Goal: Check status: Verify the current state of an ongoing process or item

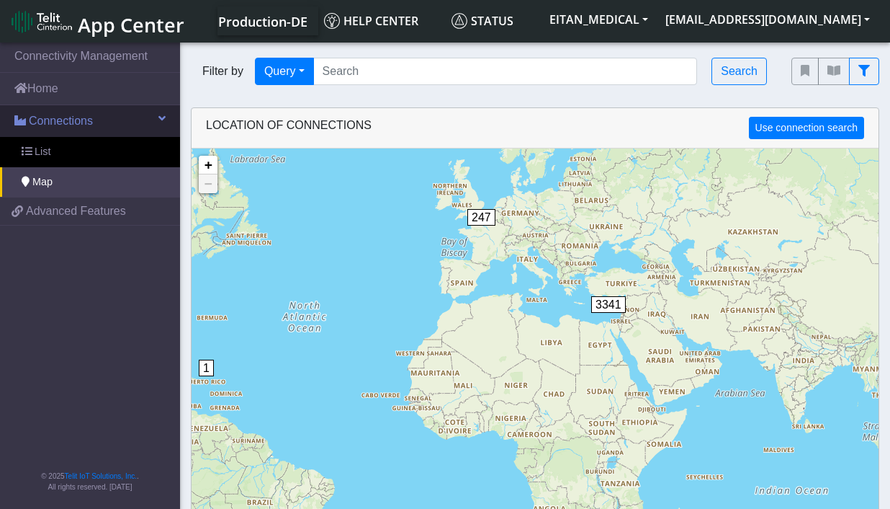
click at [43, 119] on span "Connections" at bounding box center [61, 120] width 64 height 17
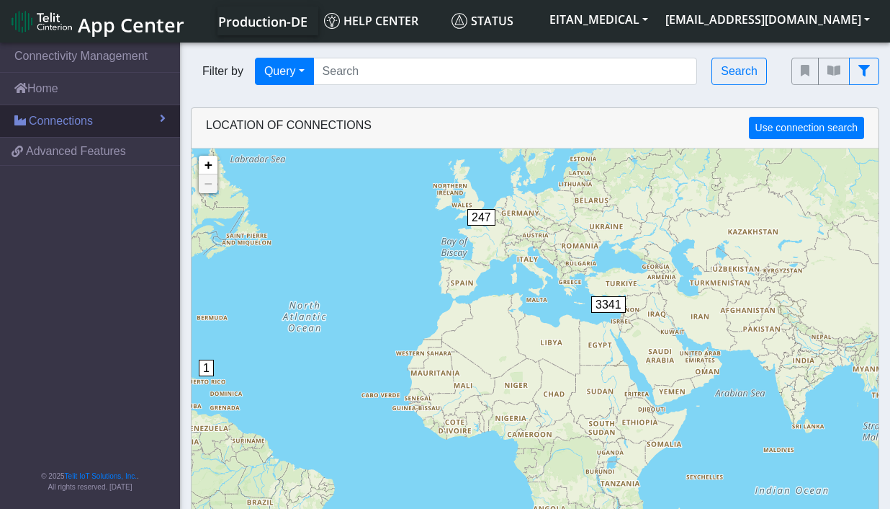
click at [52, 122] on span "Connections" at bounding box center [61, 120] width 64 height 17
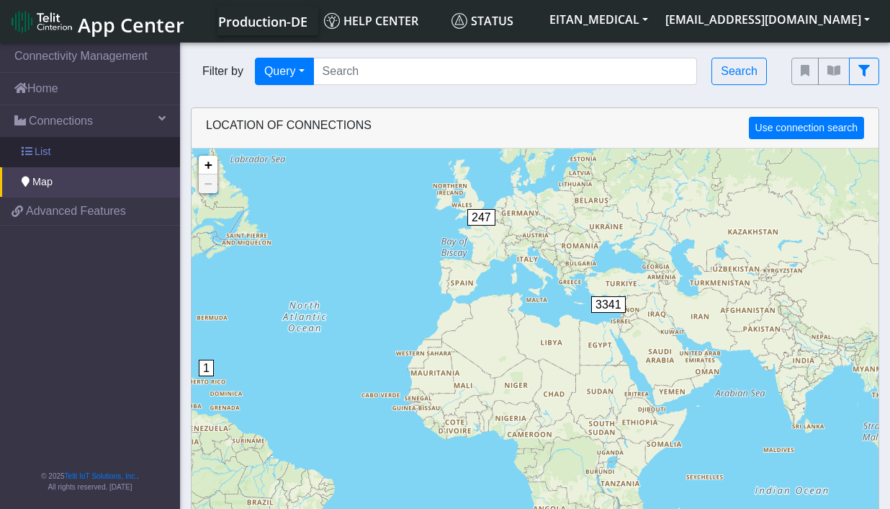
click at [56, 155] on link "List" at bounding box center [90, 152] width 180 height 30
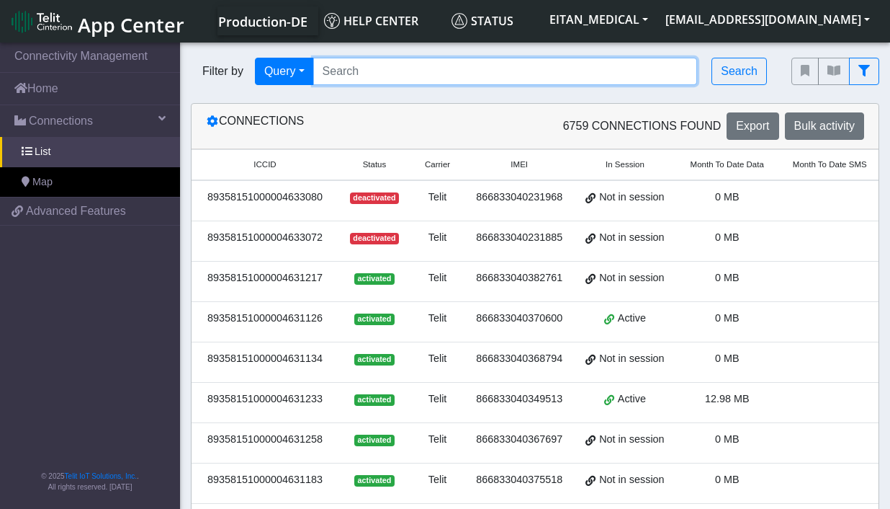
click at [396, 68] on input "Search..." at bounding box center [505, 71] width 385 height 27
paste input "89358151000011626036"
type input "89358151000011626036"
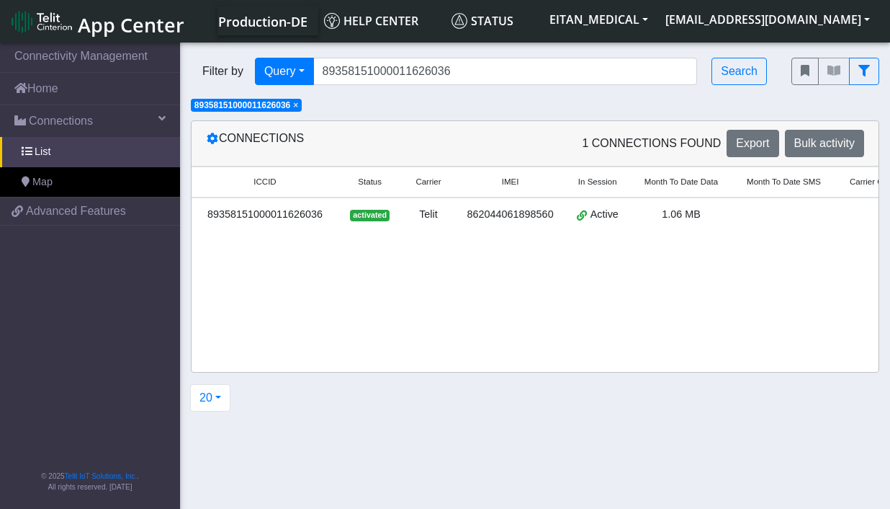
click at [316, 219] on div "89358151000011626036" at bounding box center [265, 215] width 130 height 16
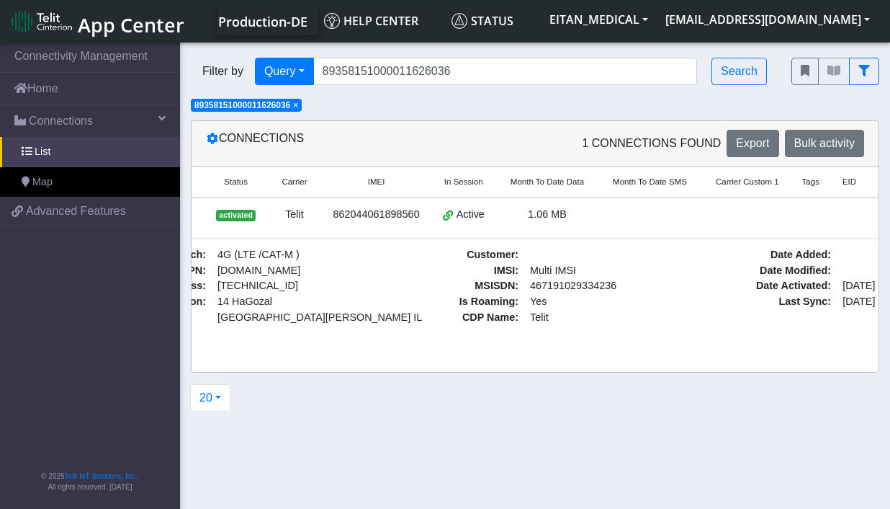
scroll to position [0, 238]
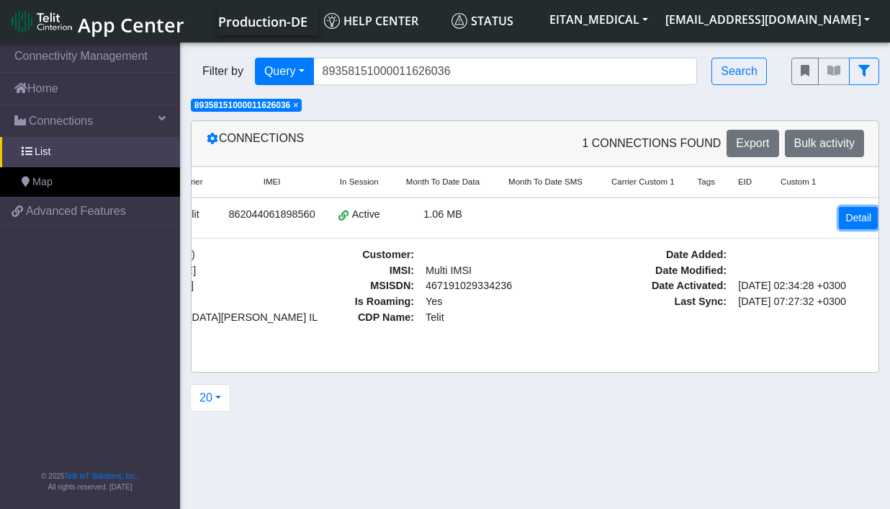
click at [860, 223] on link "Detail" at bounding box center [858, 218] width 39 height 22
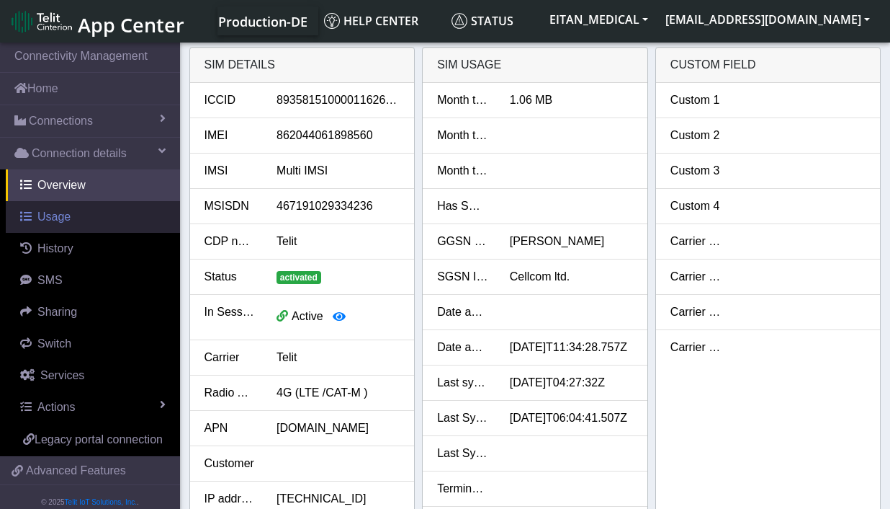
click at [76, 219] on link "Usage" at bounding box center [93, 217] width 174 height 32
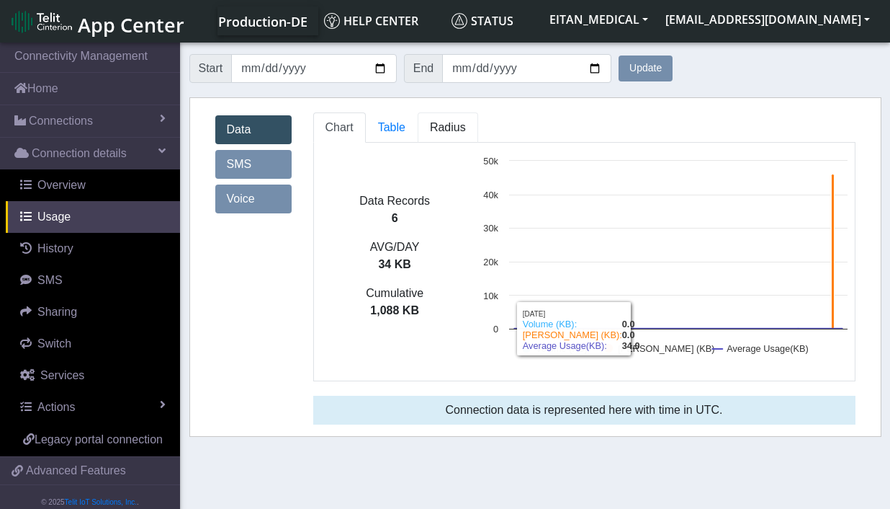
click at [406, 132] on span "Radius" at bounding box center [391, 127] width 27 height 12
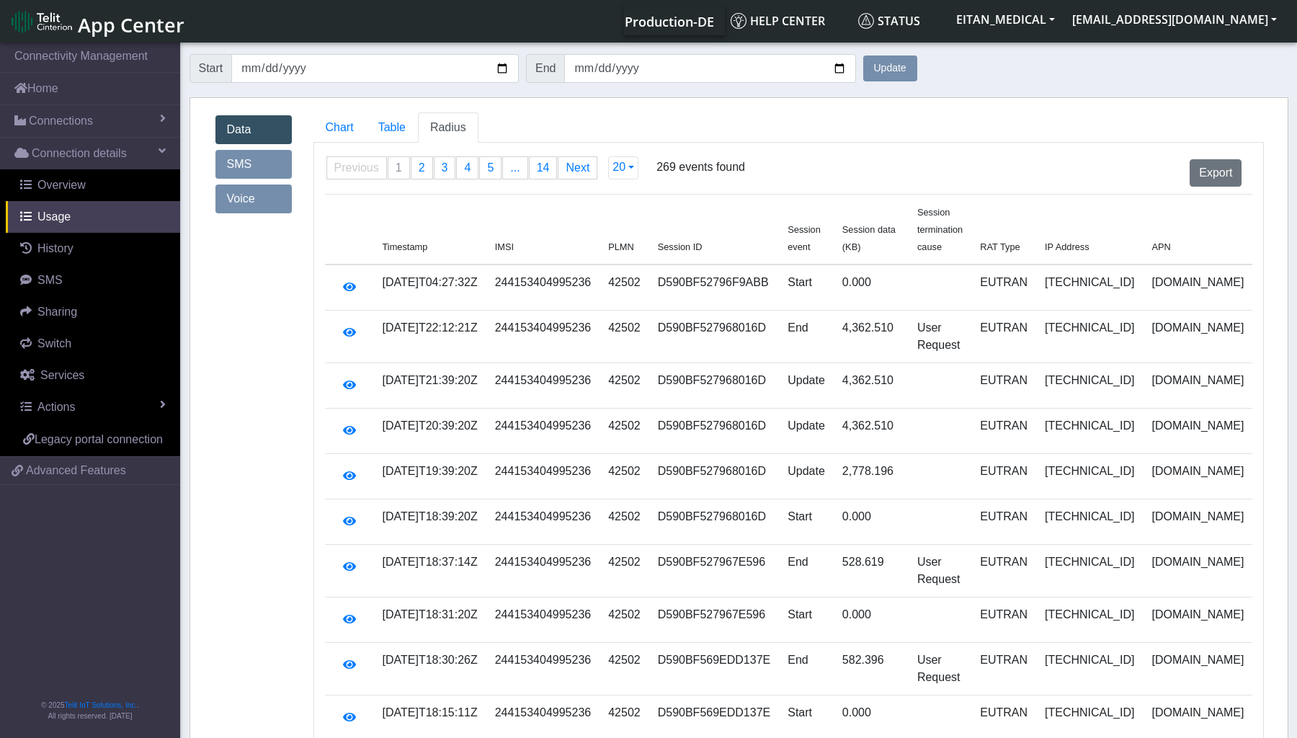
drag, startPoint x: 401, startPoint y: 339, endPoint x: 441, endPoint y: 340, distance: 40.3
click at [441, 340] on td "[DATE]T22:12:21Z" at bounding box center [430, 336] width 112 height 53
drag, startPoint x: 441, startPoint y: 340, endPoint x: 347, endPoint y: 319, distance: 95.9
click at [347, 326] on icon "button" at bounding box center [349, 332] width 13 height 12
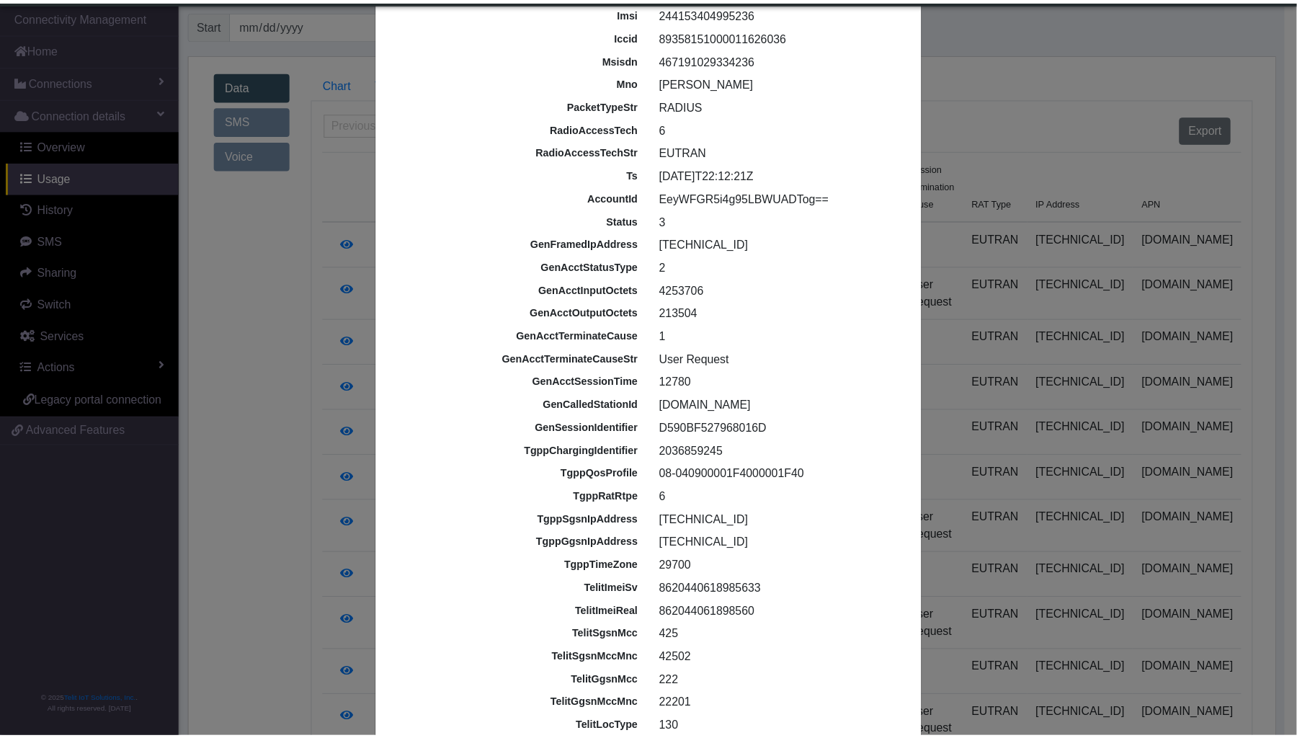
scroll to position [298, 0]
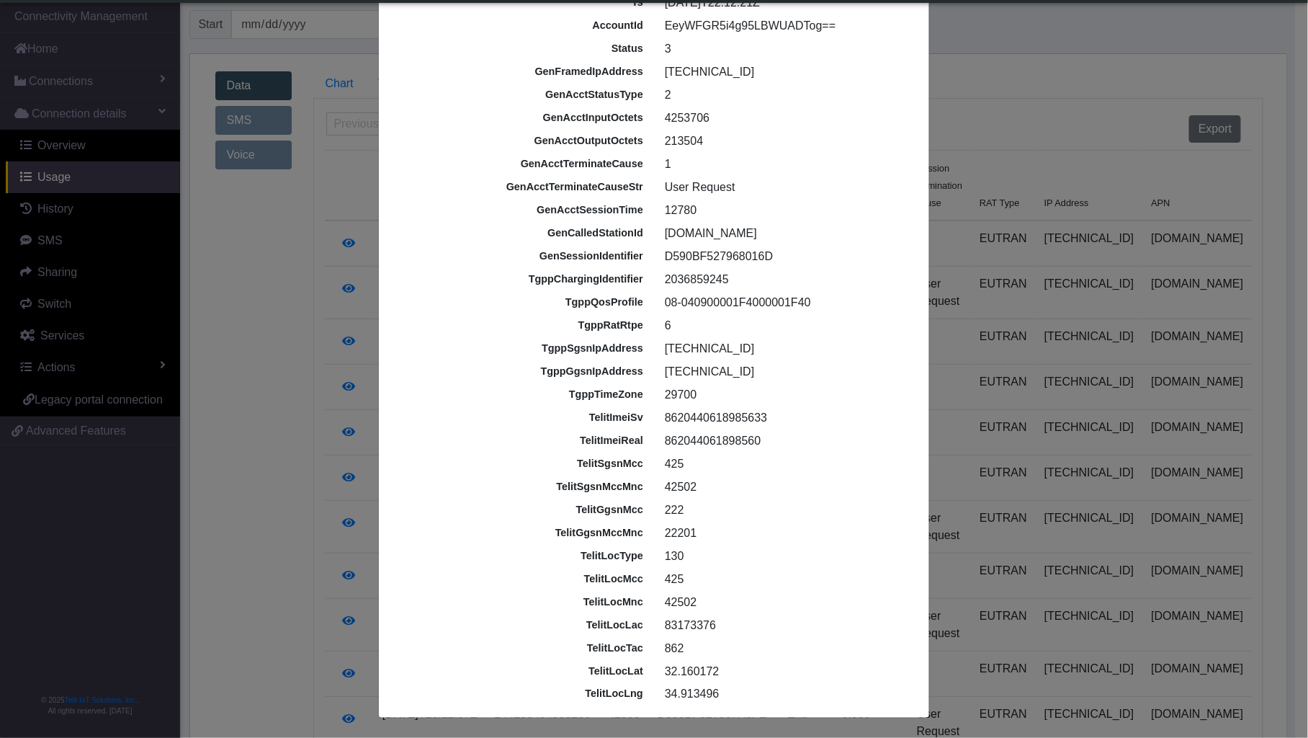
click at [900, 83] on ngb-modal-window "Raw RADIUS details id 689919450175af1f6f11a0c3 imei [TECHNICAL_ID] imsi 2441534…" at bounding box center [654, 369] width 1308 height 738
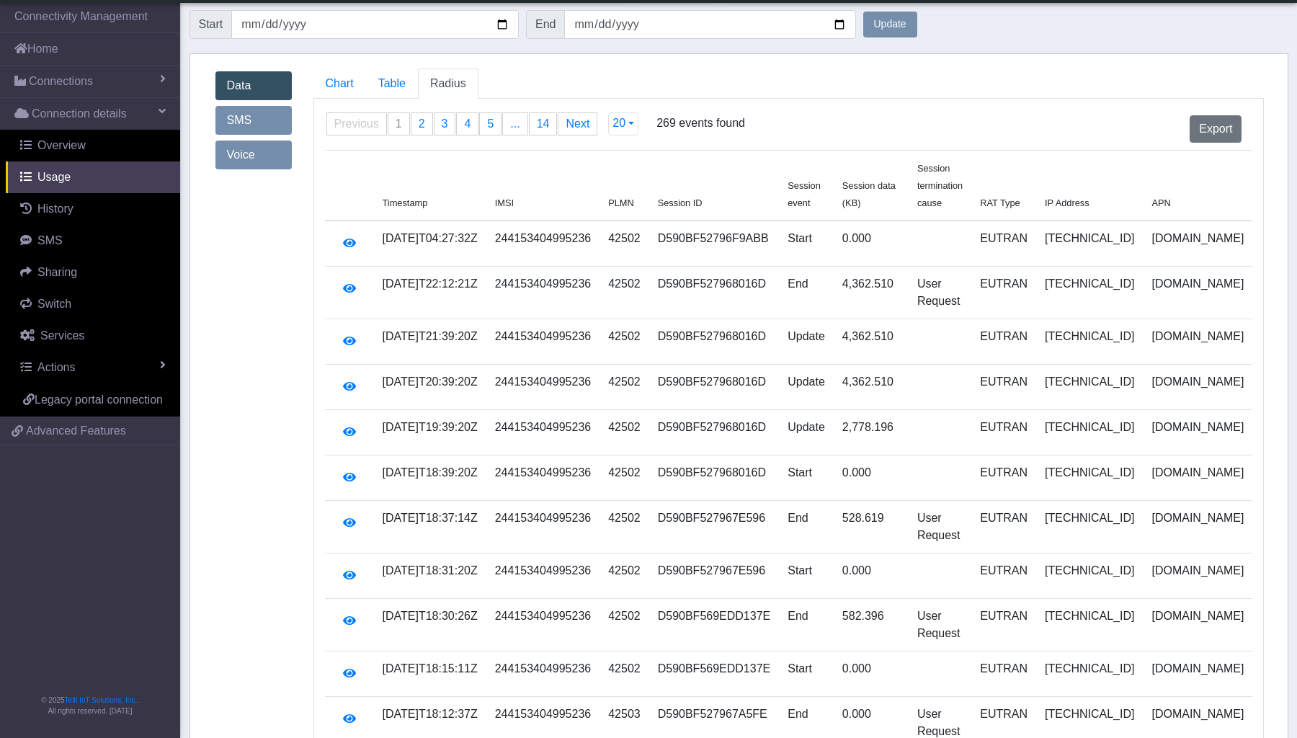
click at [890, 19] on button "Update" at bounding box center [890, 25] width 54 height 26
click at [386, 85] on span "Table" at bounding box center [391, 83] width 27 height 12
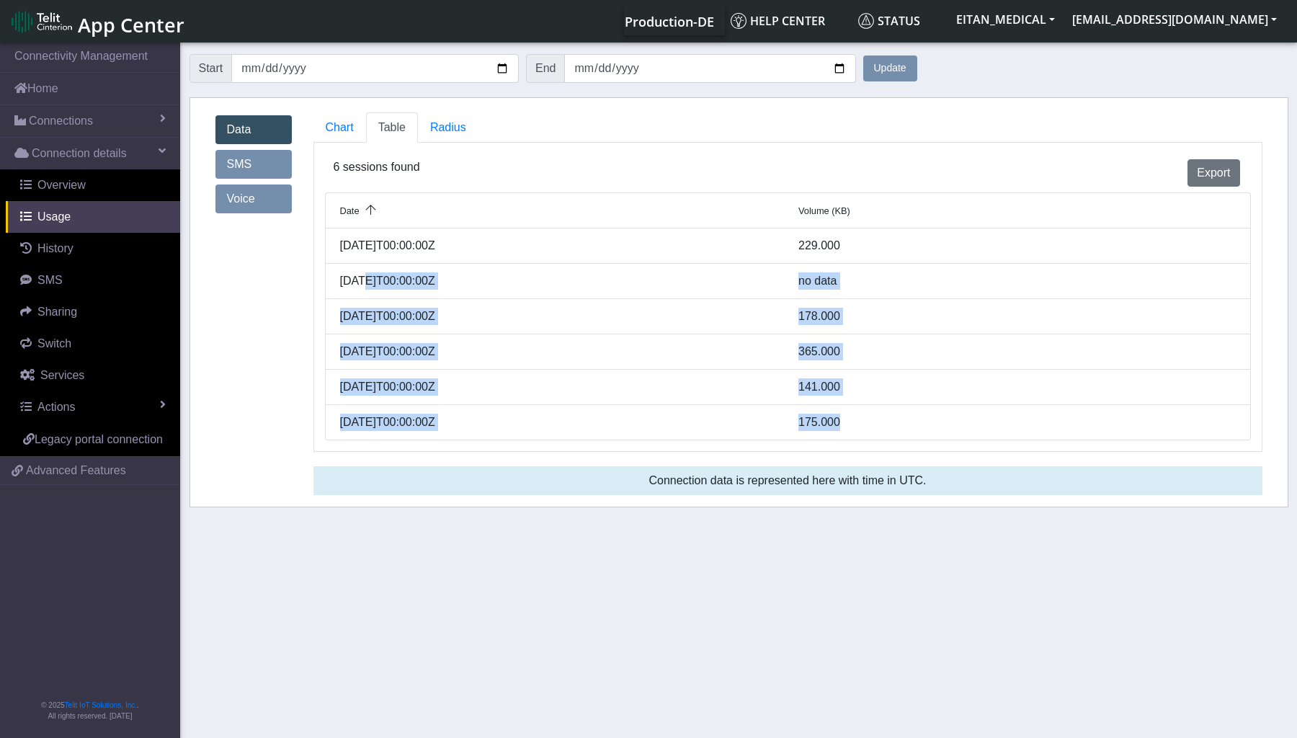
drag, startPoint x: 366, startPoint y: 280, endPoint x: 869, endPoint y: 418, distance: 521.5
click at [869, 418] on ul "Date Volume (KB) [DATE]T00:00:00Z 229.000 [DATE]T00:00:00Z no data [DATE]T00:00…" at bounding box center [788, 316] width 926 height 248
click at [406, 133] on span "Radius" at bounding box center [391, 127] width 27 height 12
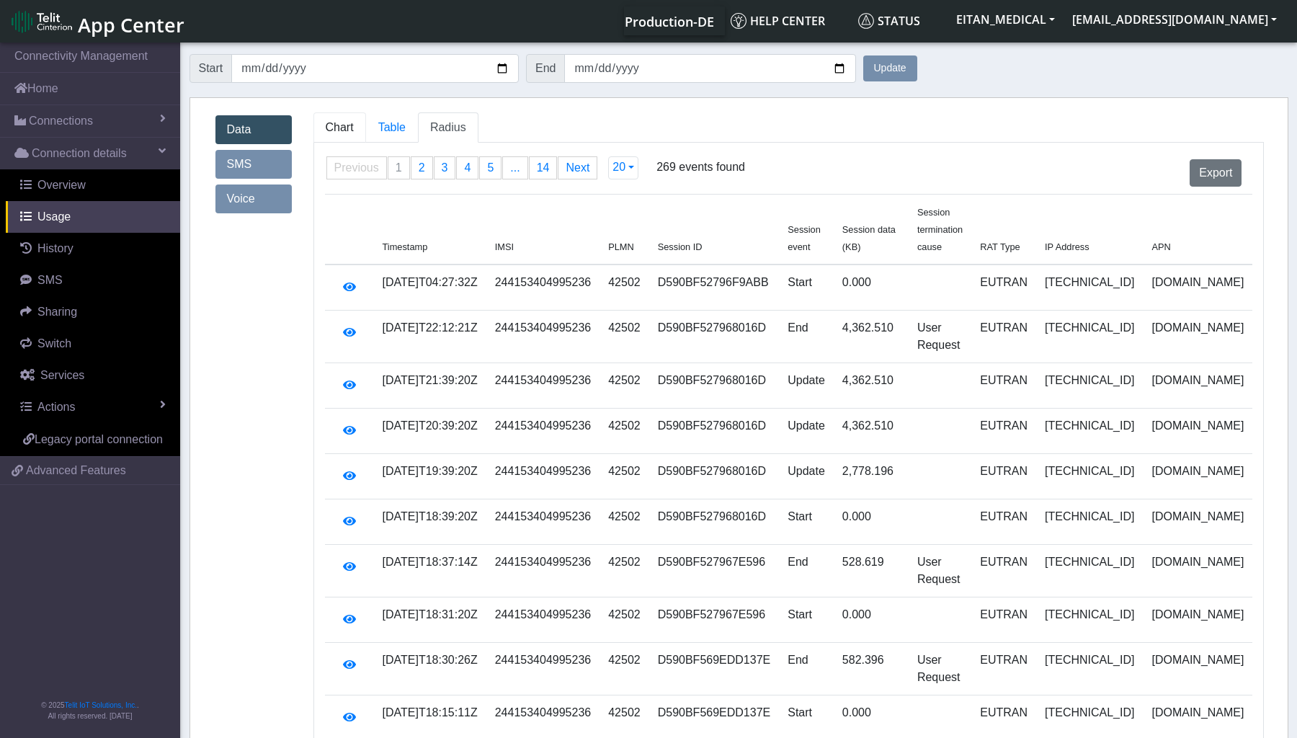
click at [335, 128] on span "Chart" at bounding box center [340, 127] width 28 height 12
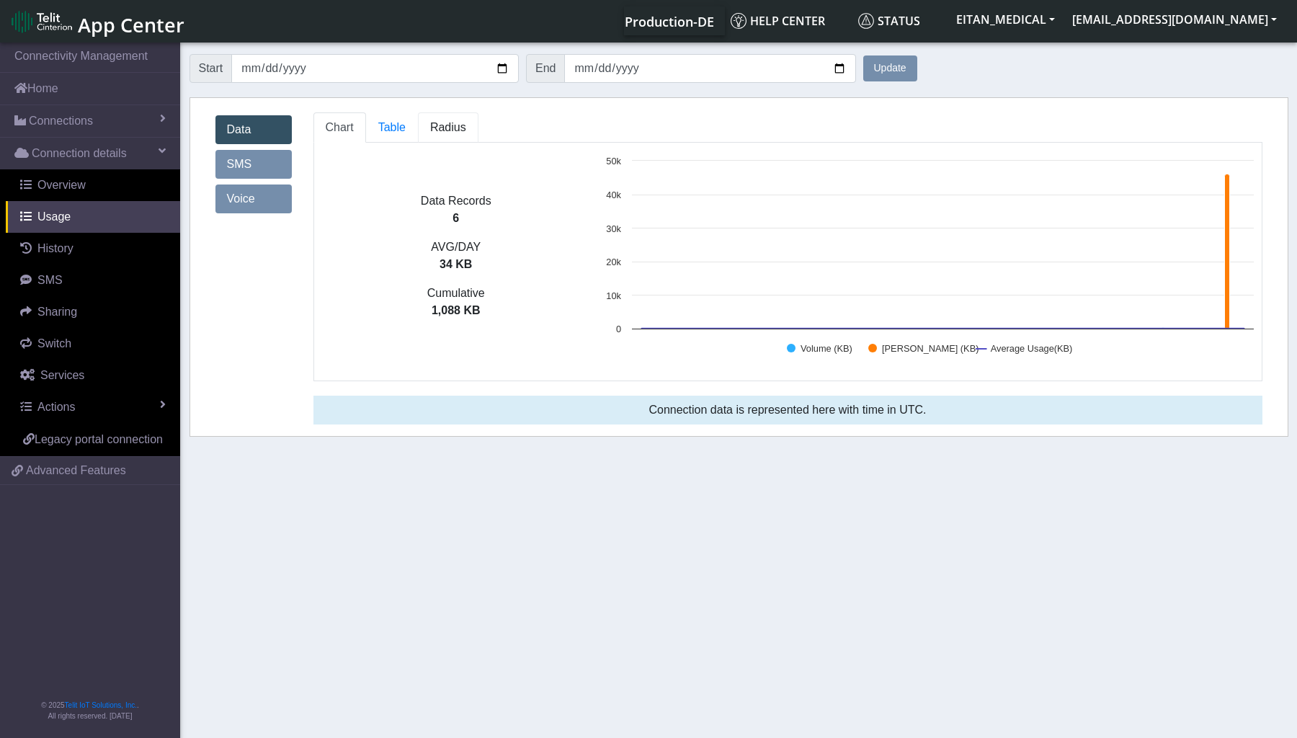
click at [406, 126] on span "Radius" at bounding box center [391, 127] width 27 height 12
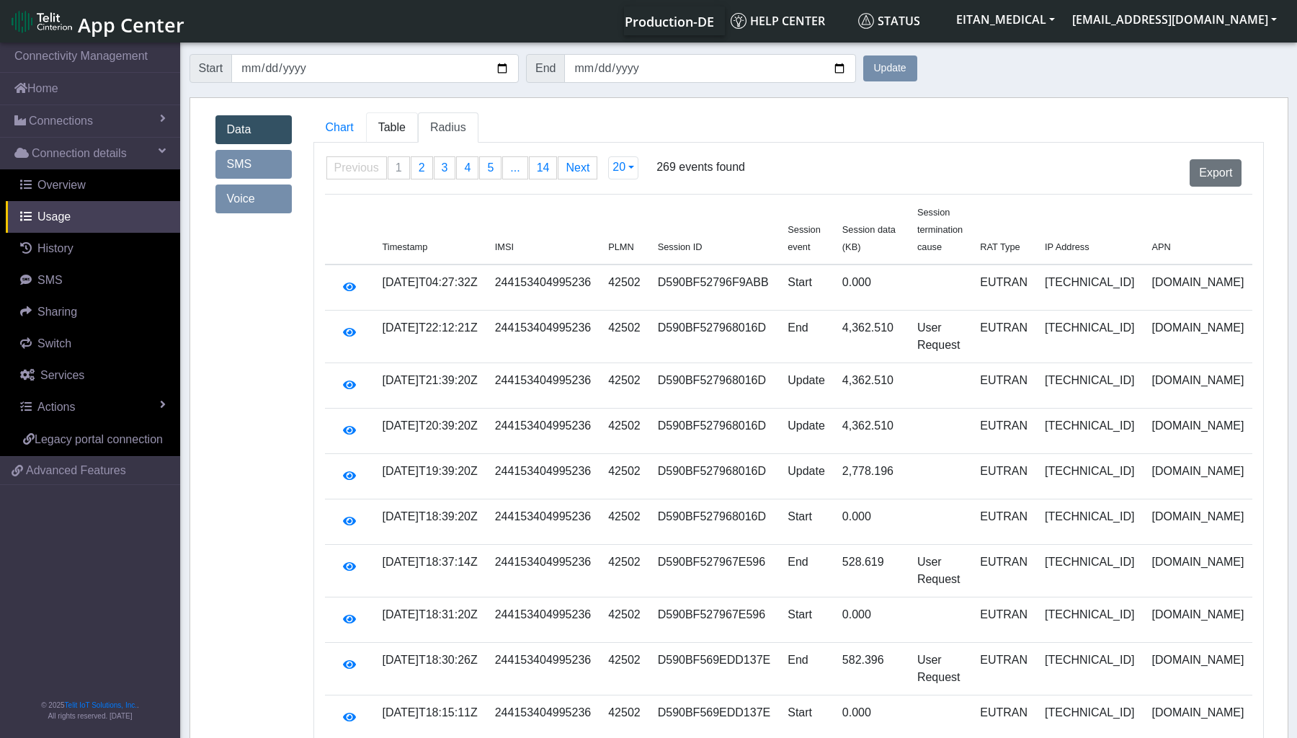
click at [407, 126] on link "Table" at bounding box center [392, 127] width 52 height 30
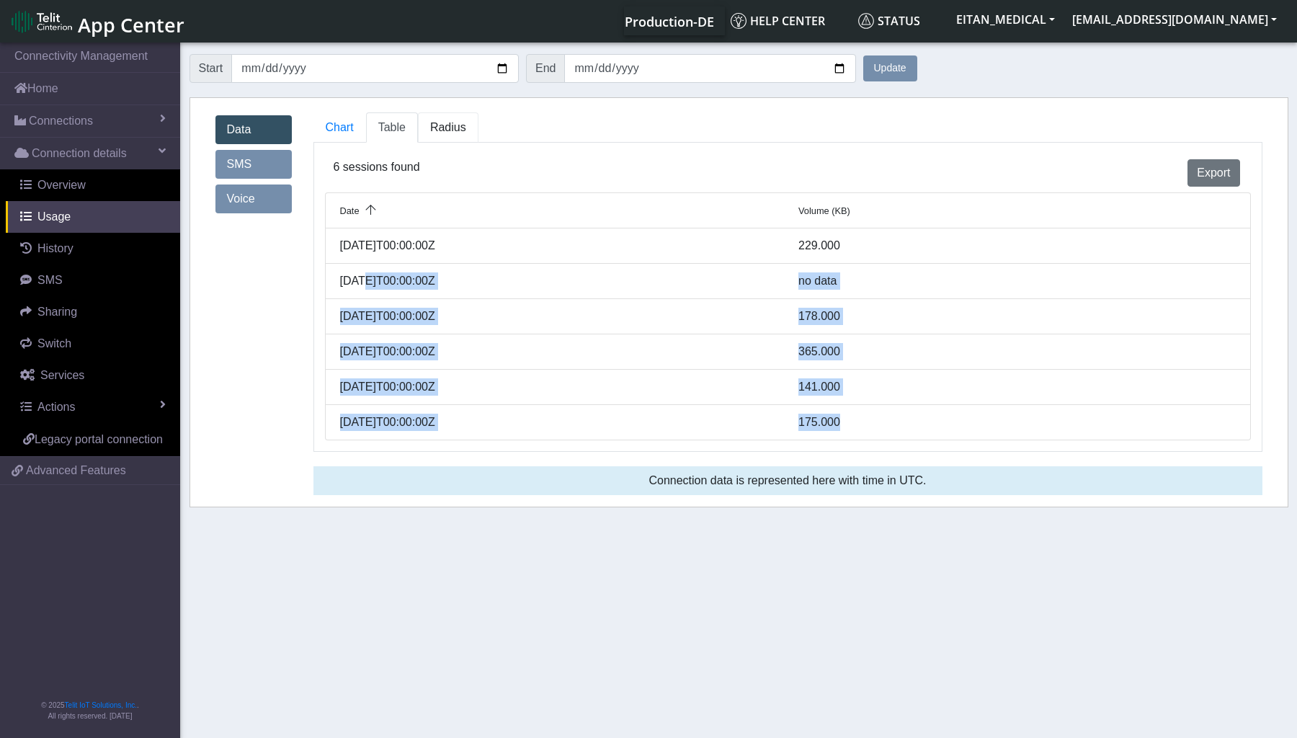
click at [406, 126] on span "Radius" at bounding box center [391, 127] width 27 height 12
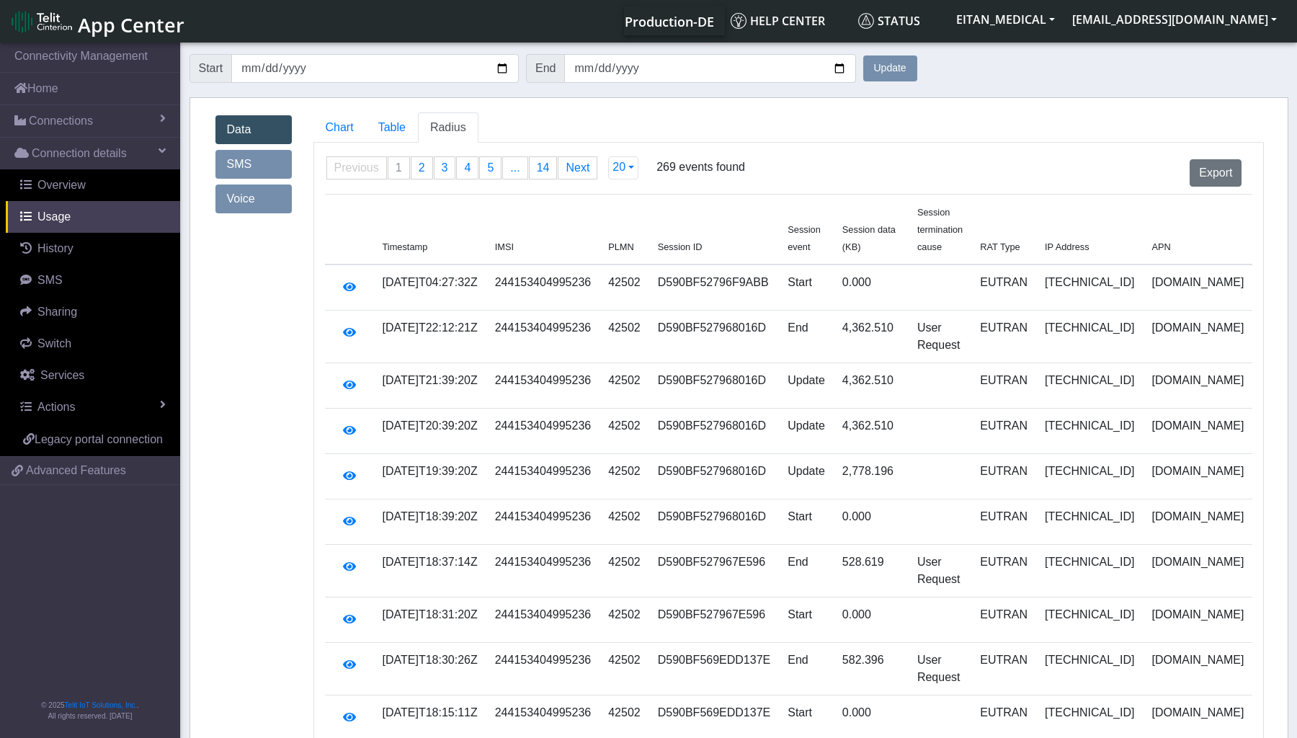
click at [877, 65] on button "Update" at bounding box center [890, 68] width 54 height 26
click at [883, 68] on button "Update" at bounding box center [890, 68] width 54 height 26
drag, startPoint x: 664, startPoint y: 267, endPoint x: 733, endPoint y: 263, distance: 68.5
click at [733, 264] on td "D590BF52796F9ABB" at bounding box center [714, 287] width 130 height 46
drag, startPoint x: 733, startPoint y: 263, endPoint x: 887, endPoint y: 66, distance: 249.9
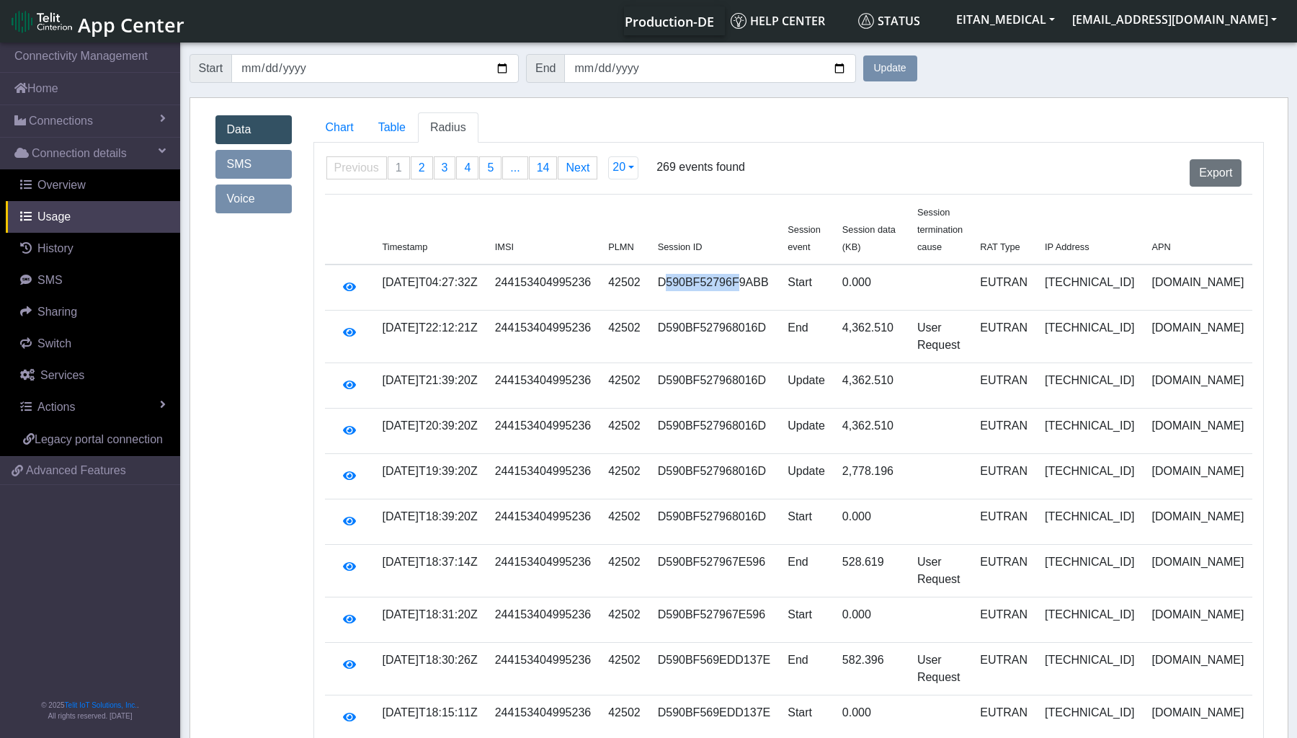
click at [887, 66] on button "Update" at bounding box center [890, 68] width 54 height 26
click at [895, 63] on button "Update" at bounding box center [890, 68] width 54 height 26
click at [332, 132] on span "Chart" at bounding box center [340, 127] width 28 height 12
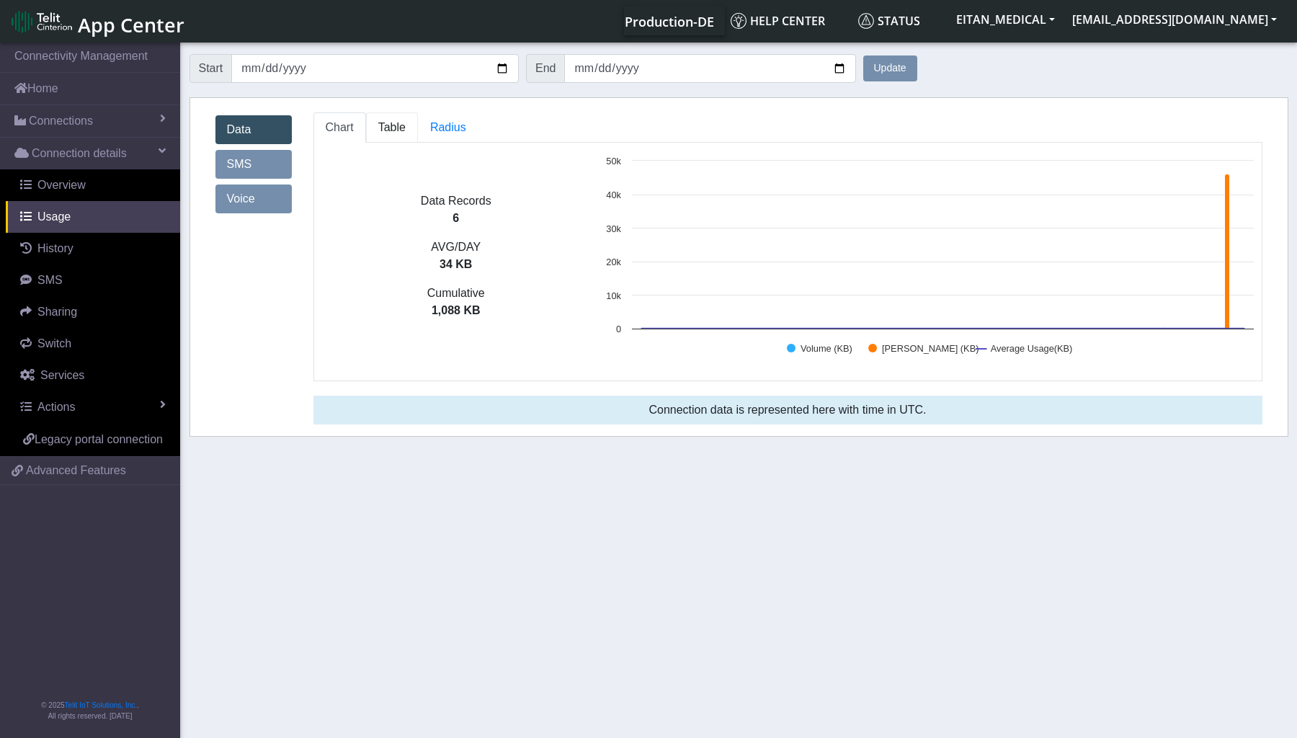
click at [384, 130] on span "Table" at bounding box center [391, 127] width 27 height 12
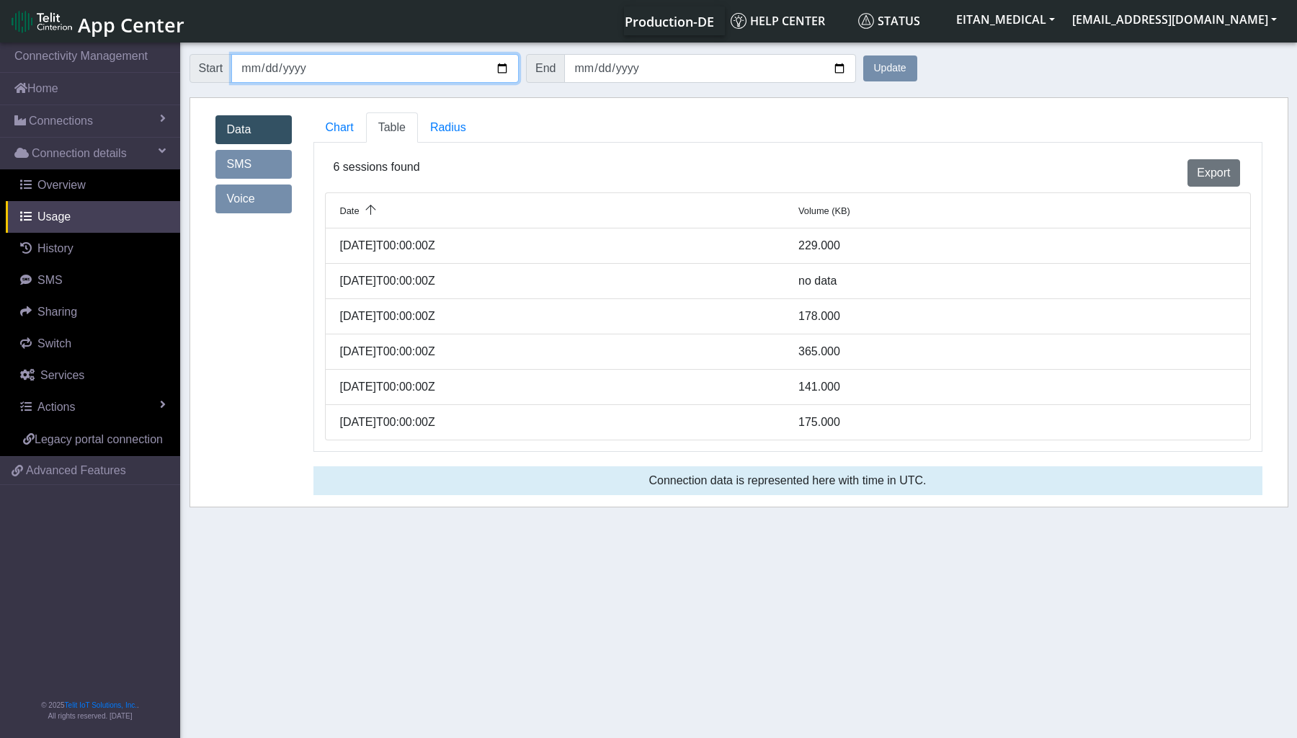
click at [377, 66] on input "[DATE]" at bounding box center [374, 68] width 287 height 29
click at [625, 68] on input "[DATE]" at bounding box center [709, 68] width 291 height 29
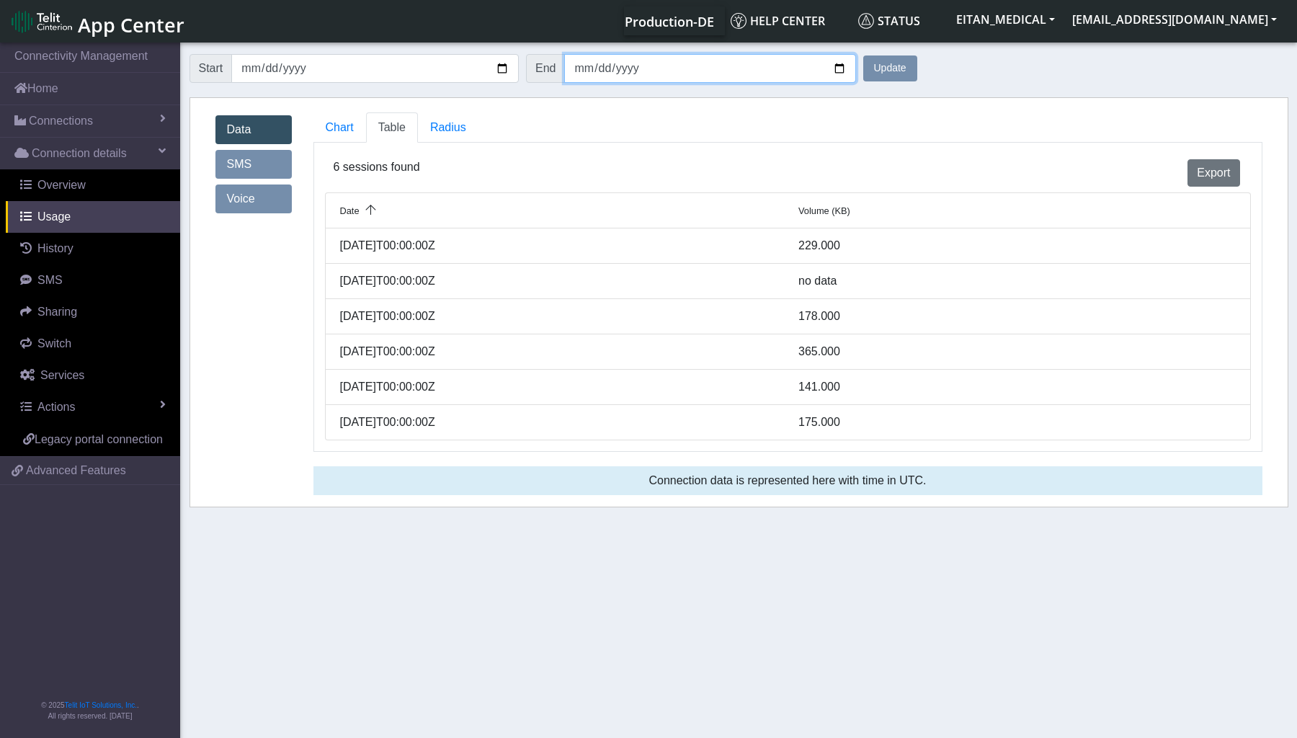
click at [644, 66] on input "[DATE]" at bounding box center [709, 68] width 291 height 29
click at [613, 66] on input "[DATE]" at bounding box center [709, 68] width 291 height 29
click at [576, 66] on input "[DATE]" at bounding box center [709, 68] width 291 height 29
click at [582, 68] on input "[DATE]" at bounding box center [709, 68] width 291 height 29
click at [501, 68] on input "[DATE]" at bounding box center [374, 68] width 287 height 29
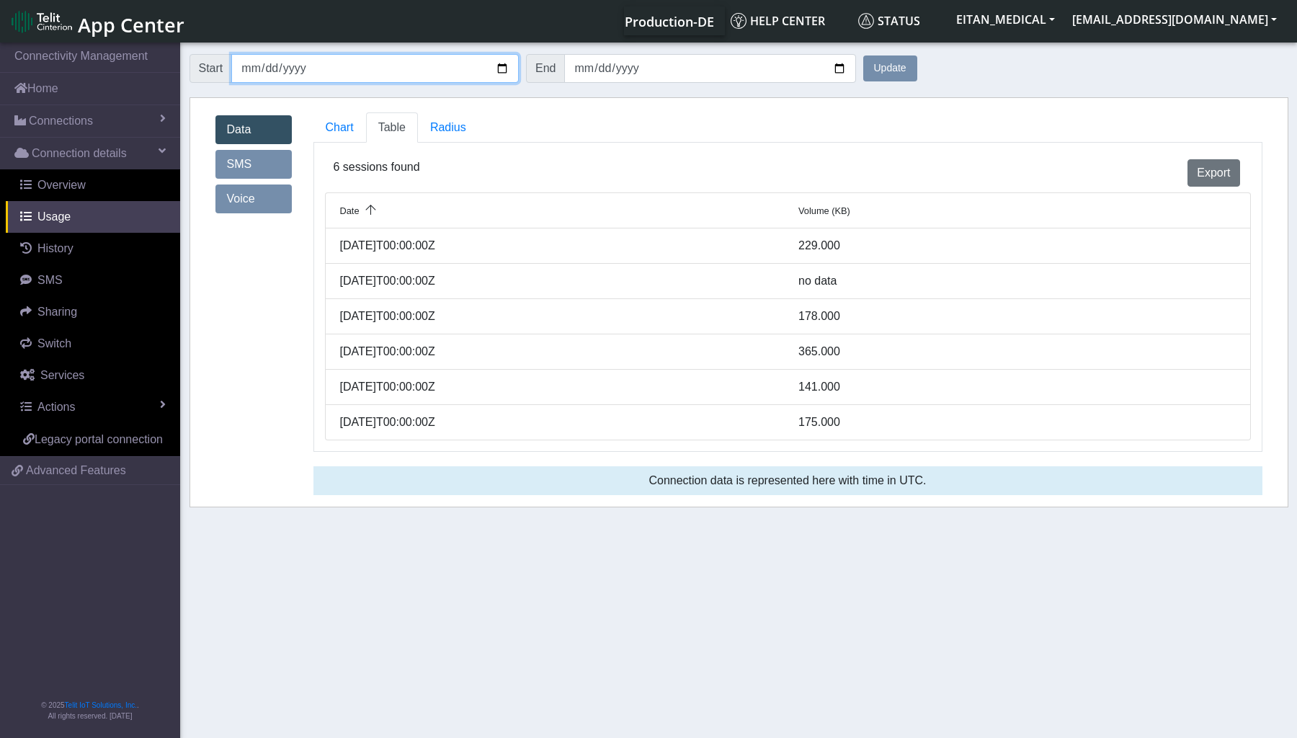
type input "[DATE]"
click at [892, 68] on button "Update" at bounding box center [890, 68] width 54 height 26
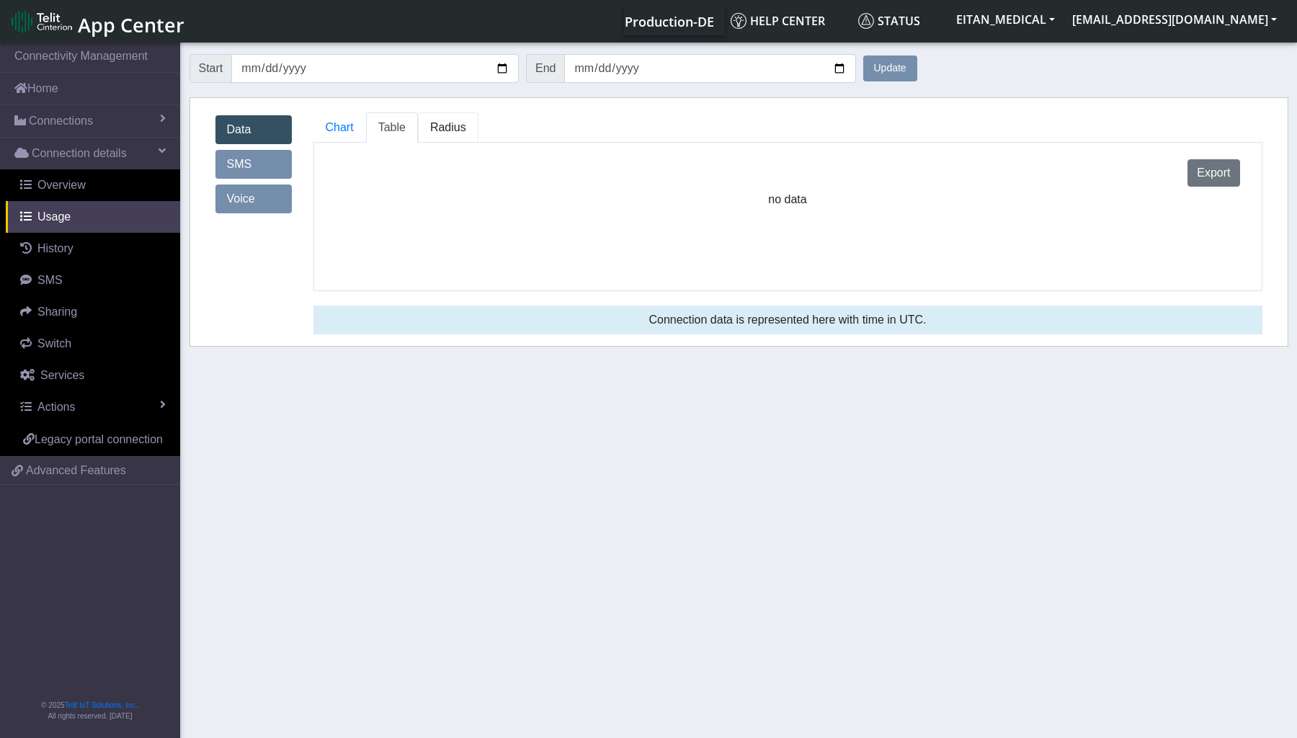
click at [406, 126] on span "Radius" at bounding box center [391, 127] width 27 height 12
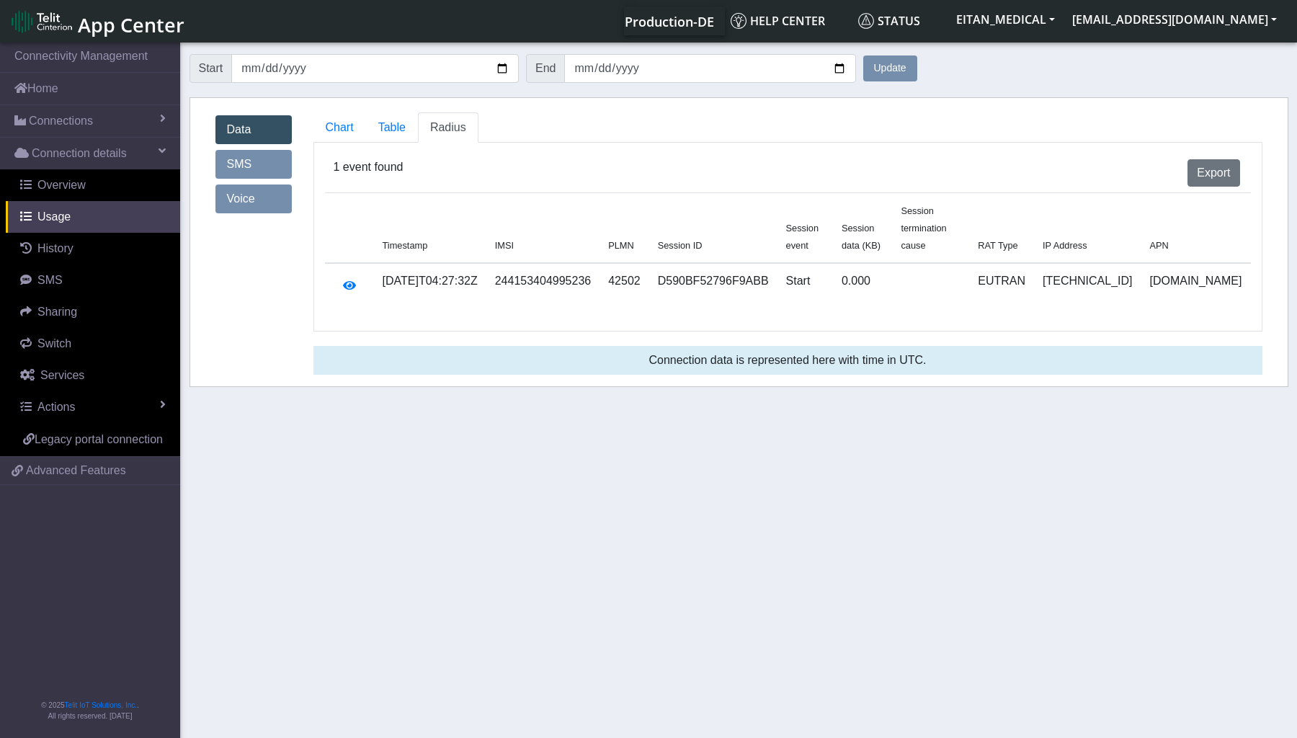
click at [900, 73] on button "Update" at bounding box center [890, 68] width 54 height 26
